Goal: Navigation & Orientation: Find specific page/section

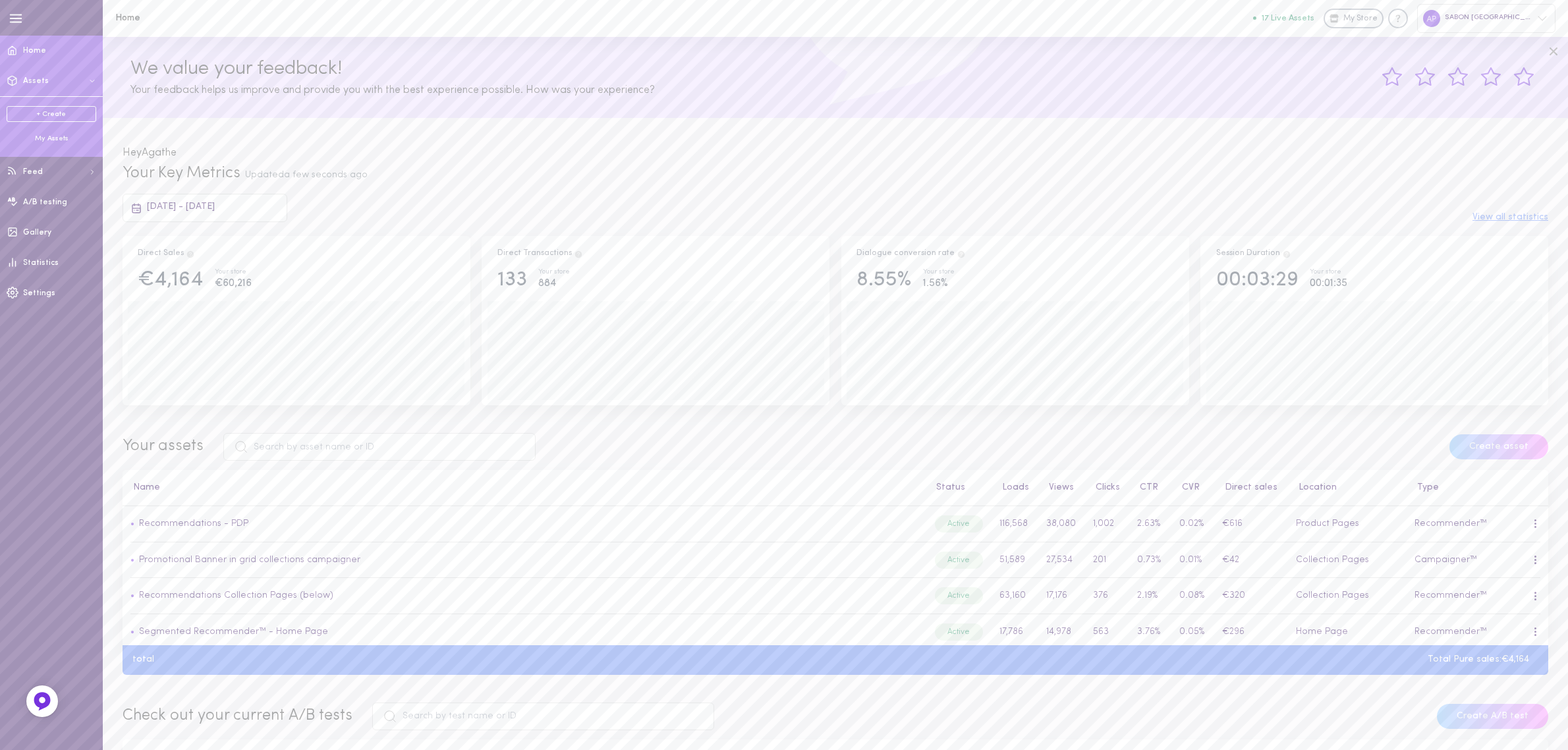
click at [51, 143] on div "My Assets" at bounding box center [51, 138] width 90 height 10
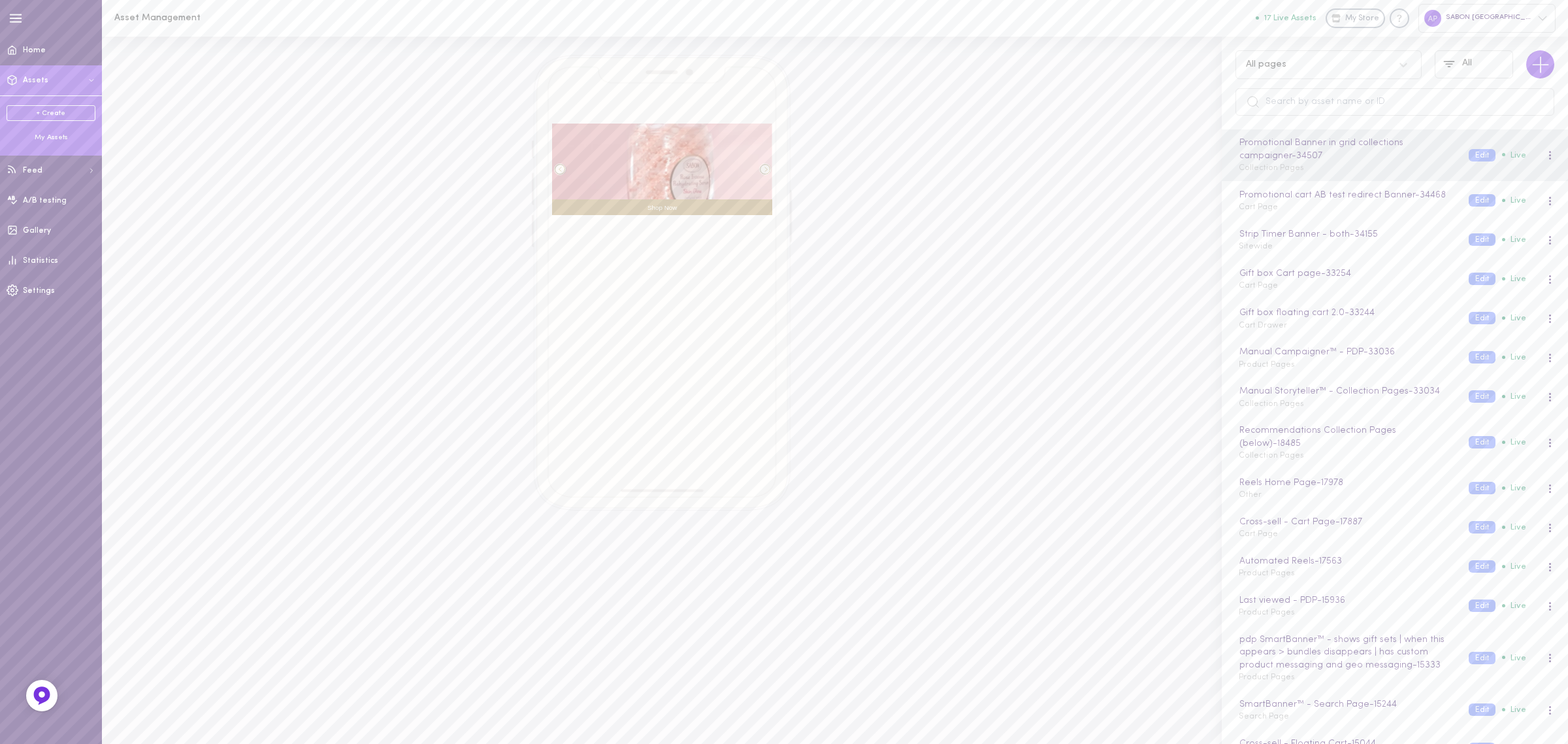
click at [1328, 76] on div "All pages" at bounding box center [1328, 65] width 186 height 28
